Goal: Information Seeking & Learning: Learn about a topic

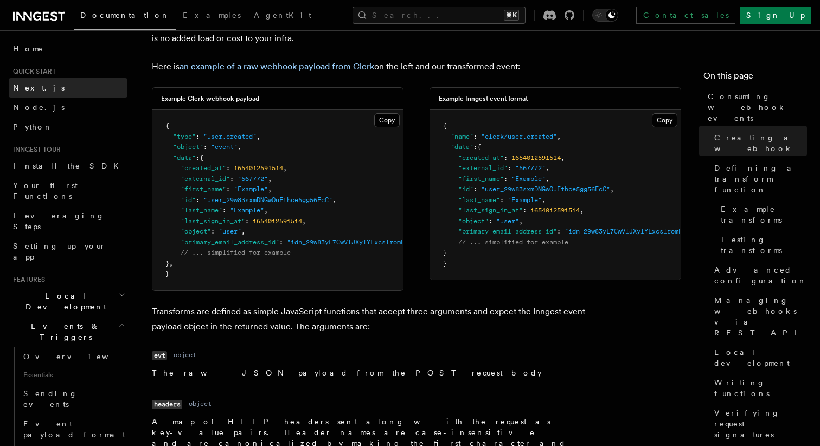
click at [39, 85] on link "Next.js" at bounding box center [68, 88] width 119 height 20
click at [417, 106] on div "Example Clerk webhook payload Copy Copied { "type" : "user.created" , "object" …" at bounding box center [416, 189] width 529 height 204
click at [415, 203] on div "Example Clerk webhook payload Copy Copied { "type" : "user.created" , "object" …" at bounding box center [416, 189] width 529 height 204
click at [415, 194] on div "Example Clerk webhook payload Copy Copied { "type" : "user.created" , "object" …" at bounding box center [416, 189] width 529 height 204
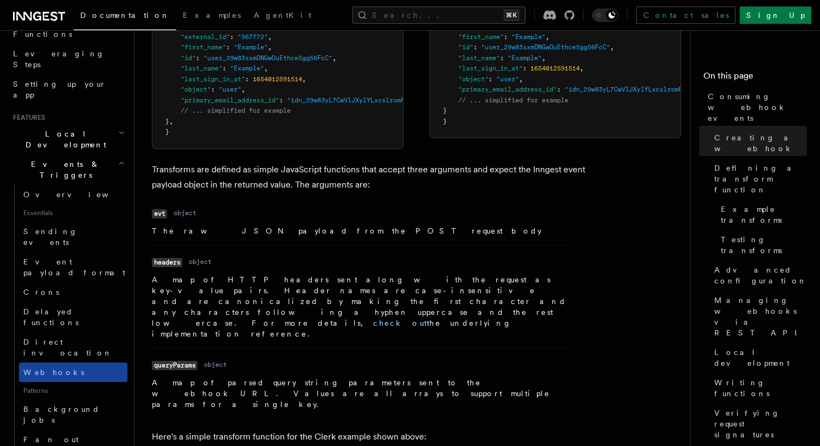
scroll to position [145, 0]
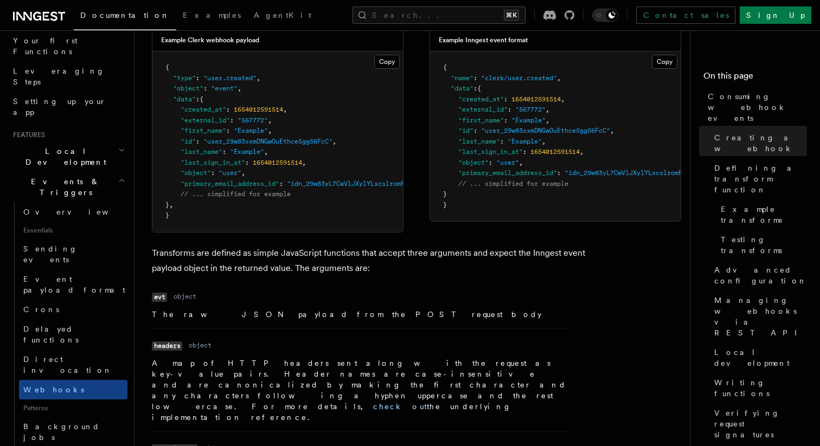
scroll to position [923, 0]
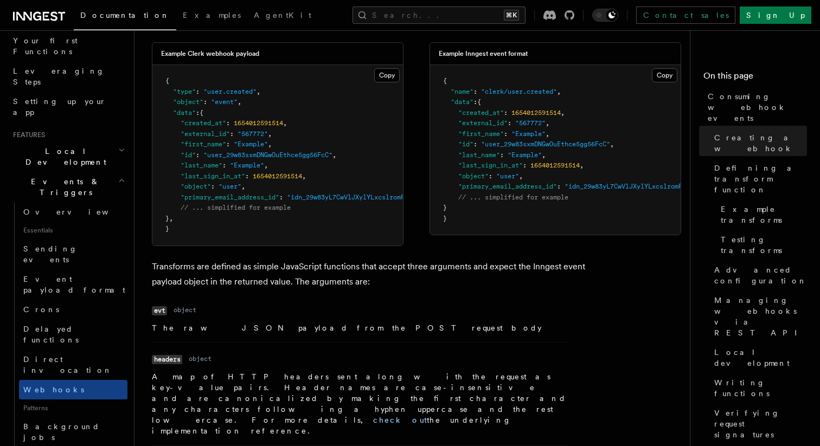
click at [417, 243] on div "Example Clerk webhook payload Copy Copied { "type" : "user.created" , "object" …" at bounding box center [416, 144] width 529 height 204
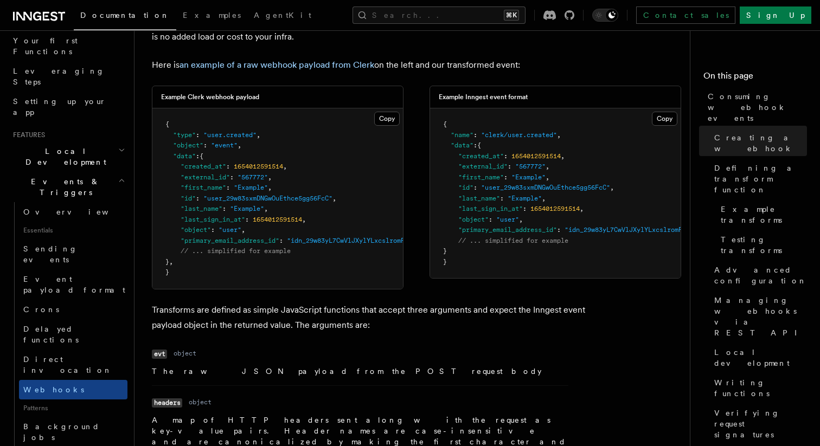
scroll to position [854, 0]
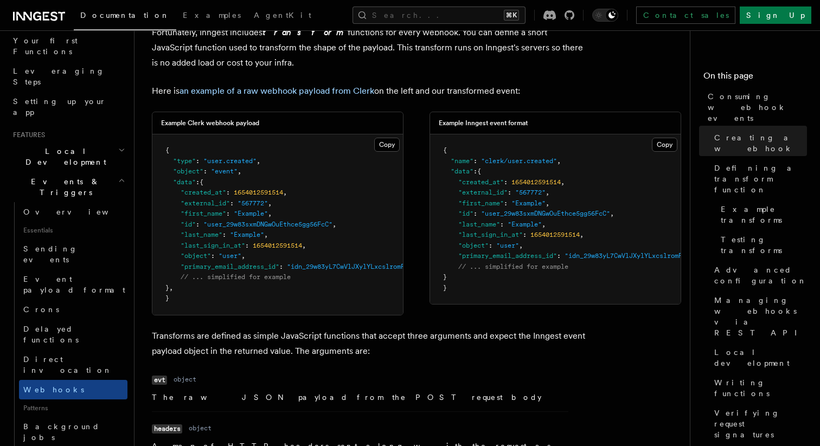
click at [416, 227] on div "Example Clerk webhook payload Copy Copied { "type" : "user.created" , "object" …" at bounding box center [416, 214] width 529 height 204
click at [414, 224] on div "Example Clerk webhook payload Copy Copied { "type" : "user.created" , "object" …" at bounding box center [416, 214] width 529 height 204
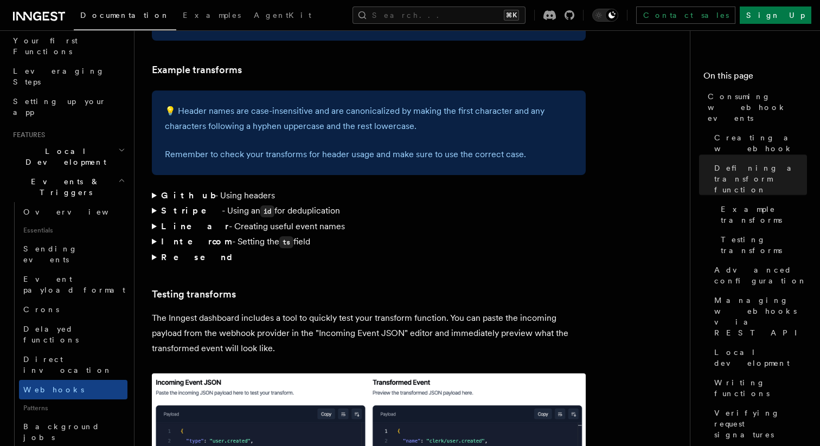
scroll to position [1633, 0]
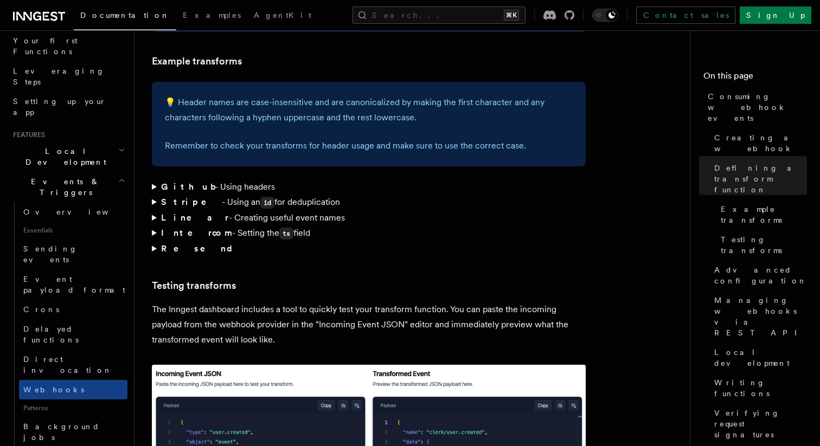
click at [155, 241] on summary "Resend" at bounding box center [369, 248] width 434 height 15
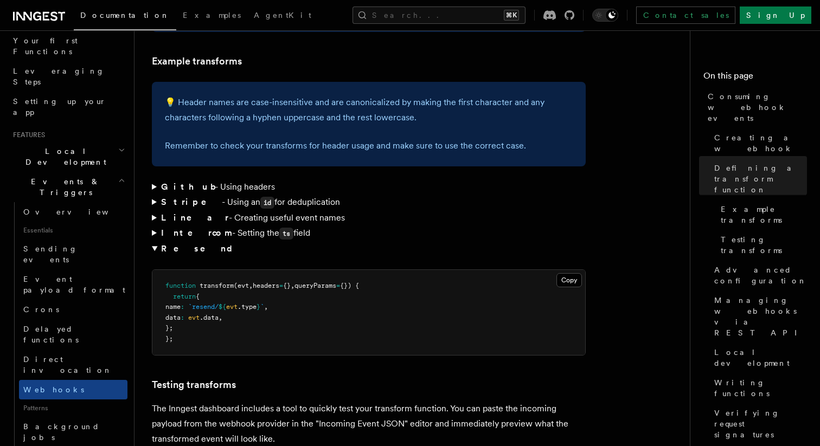
click at [155, 241] on summary "Resend" at bounding box center [369, 248] width 434 height 15
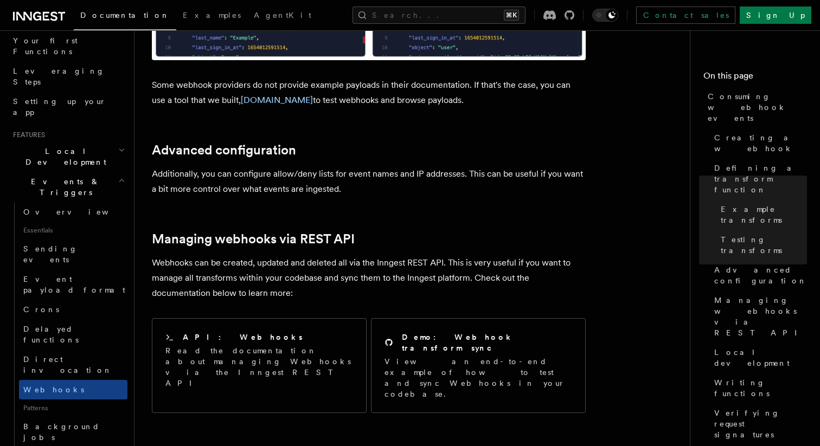
scroll to position [2096, 0]
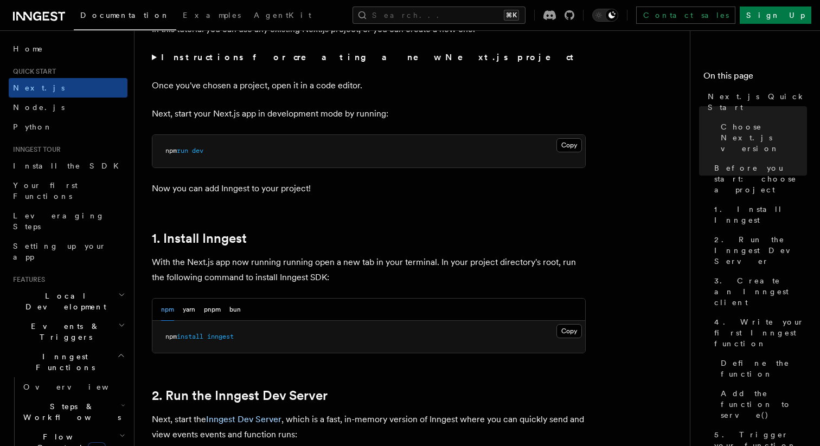
scroll to position [505, 0]
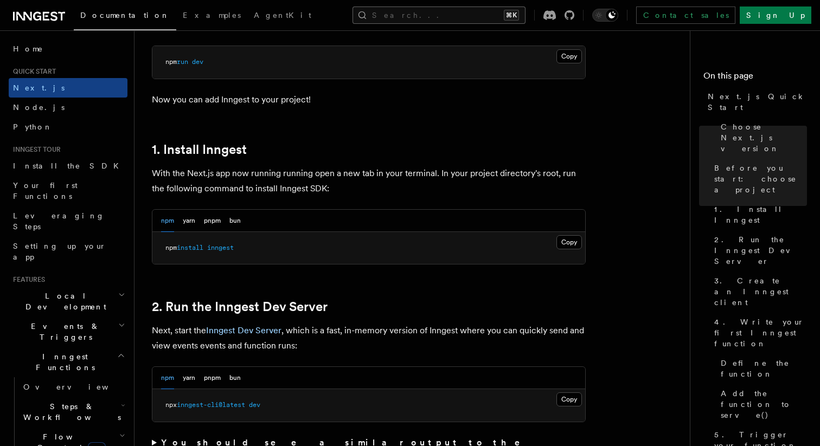
click at [486, 15] on button "Search... ⌘K" at bounding box center [438, 15] width 173 height 17
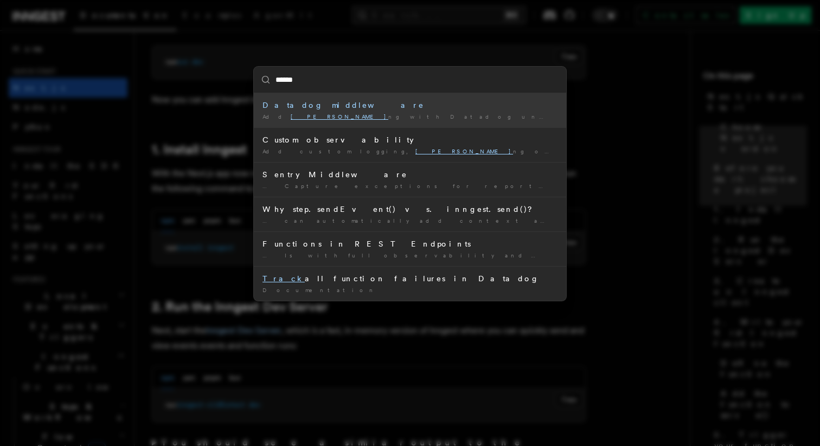
type input "*******"
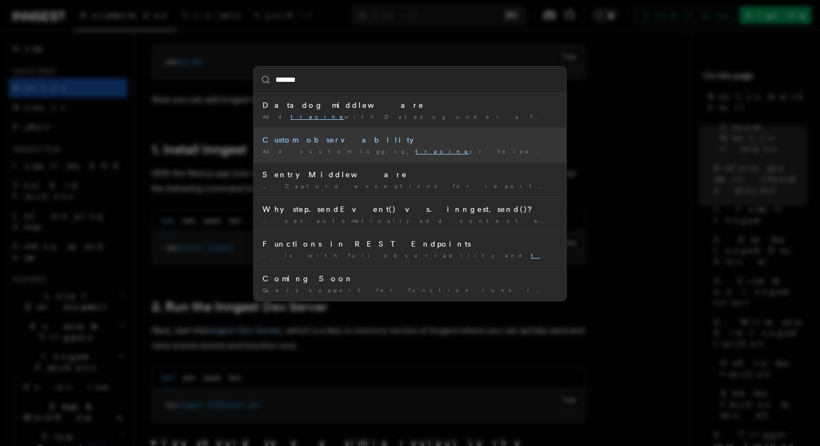
click at [330, 134] on li "Custom observability Add custom logging, tracing or helpers to your Inngest Fun…" at bounding box center [410, 144] width 312 height 35
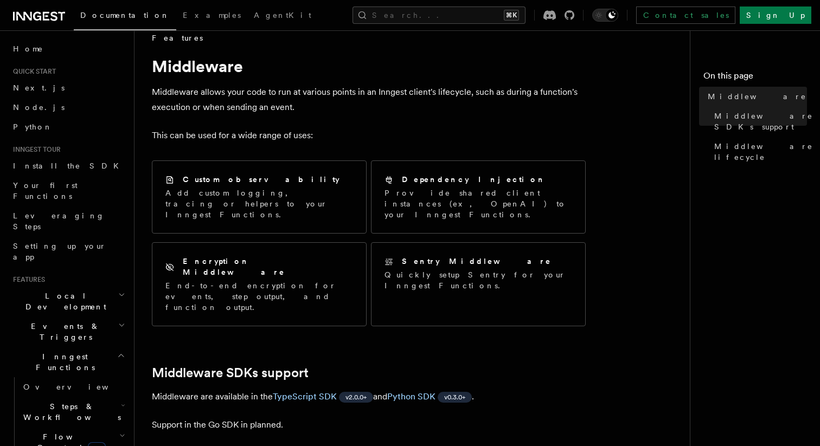
scroll to position [16, 0]
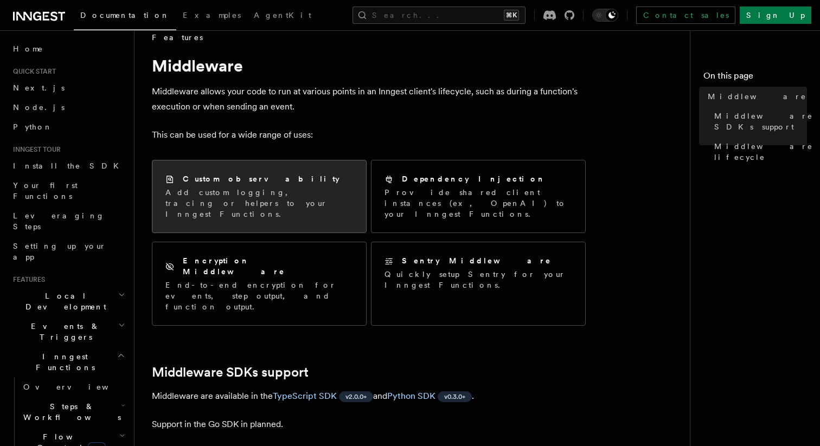
click at [330, 197] on p "Add custom logging, tracing or helpers to your Inngest Functions." at bounding box center [259, 203] width 188 height 33
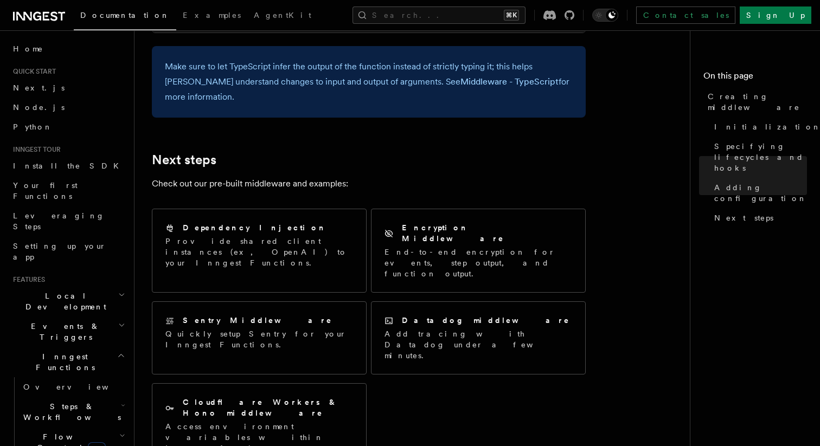
scroll to position [2156, 0]
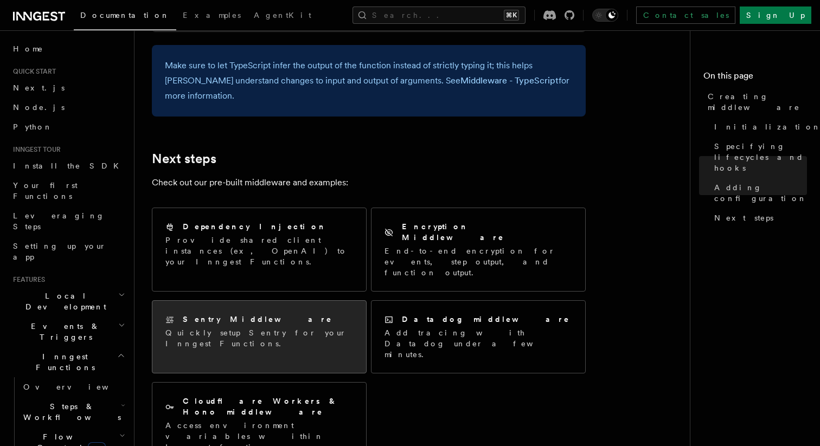
click at [321, 328] on p "Quickly setup Sentry for your Inngest Functions." at bounding box center [259, 339] width 188 height 22
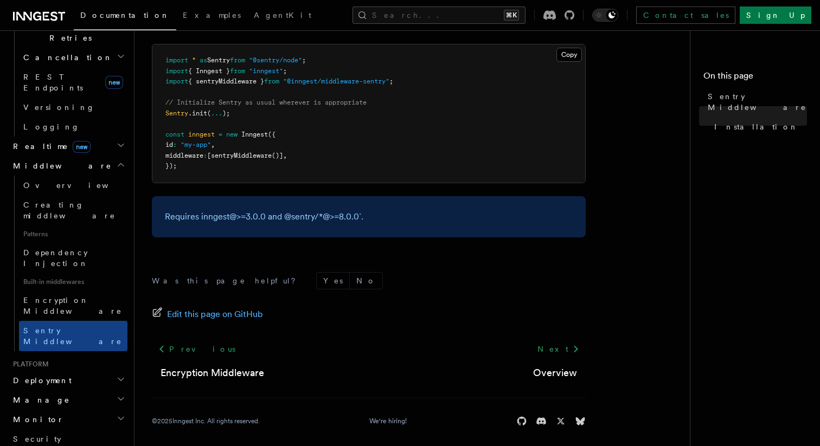
scroll to position [451, 0]
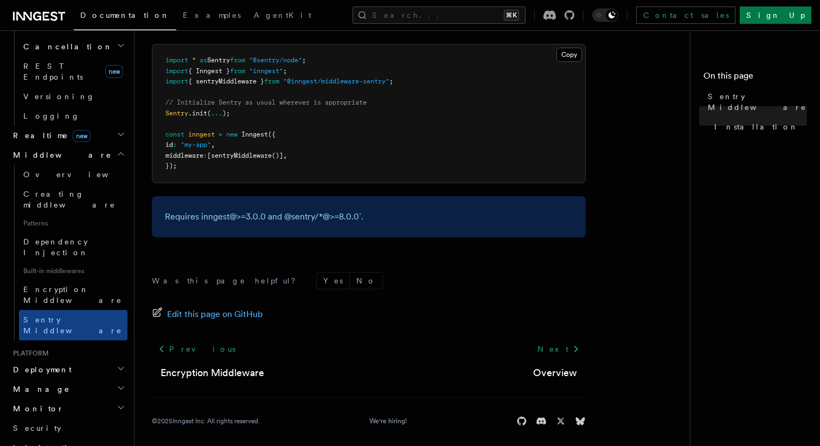
click at [117, 403] on icon "button" at bounding box center [121, 407] width 9 height 9
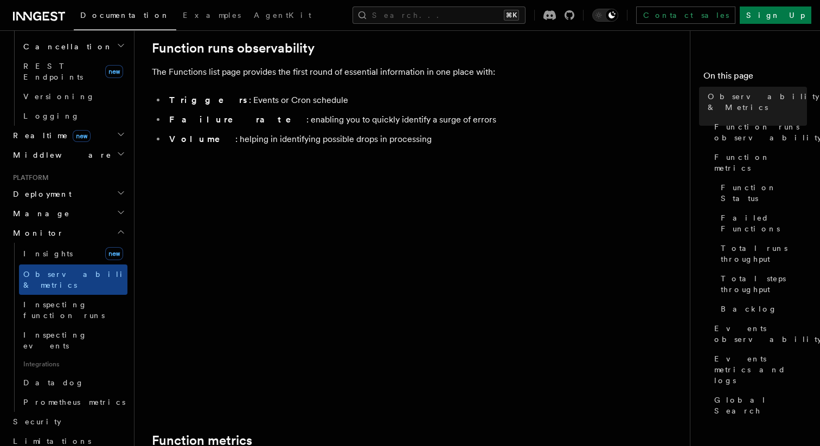
scroll to position [258, 0]
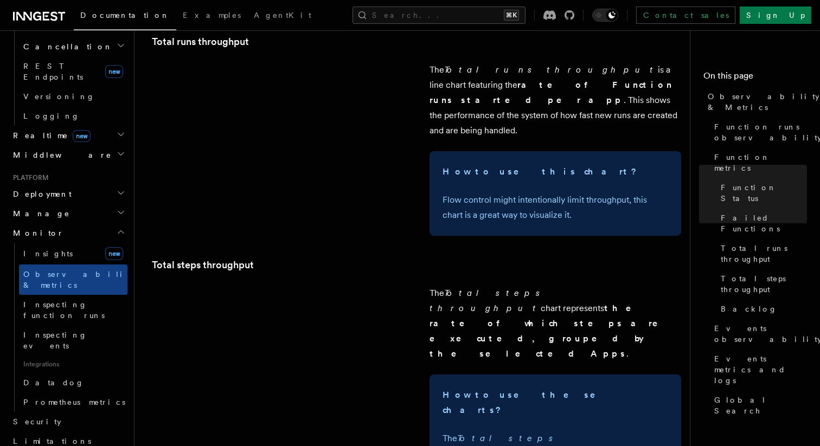
scroll to position [1793, 0]
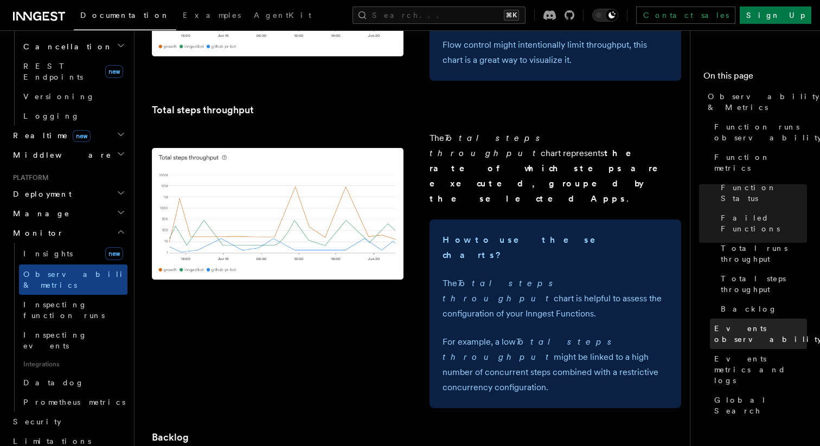
click at [741, 323] on span "Events observability" at bounding box center [767, 334] width 107 height 22
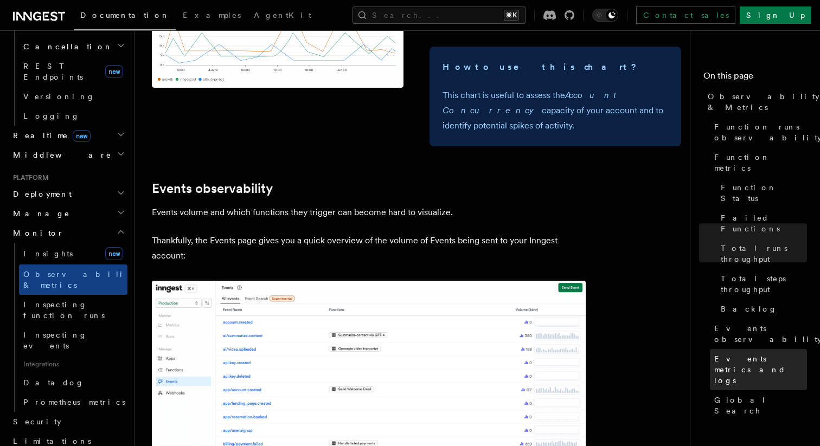
scroll to position [2294, 0]
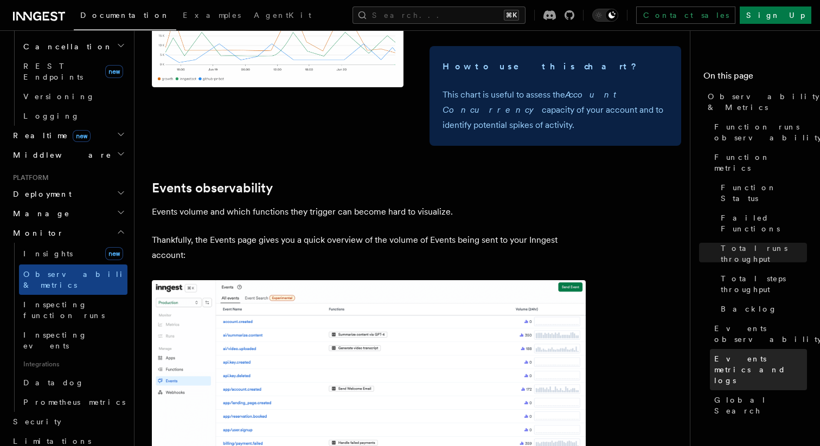
click at [737, 354] on span "Events metrics and logs" at bounding box center [760, 370] width 93 height 33
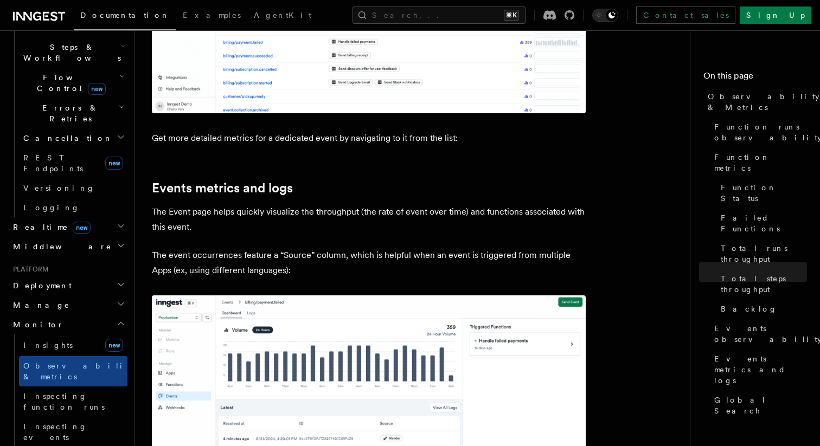
scroll to position [324, 0]
